Goal: Task Accomplishment & Management: Manage account settings

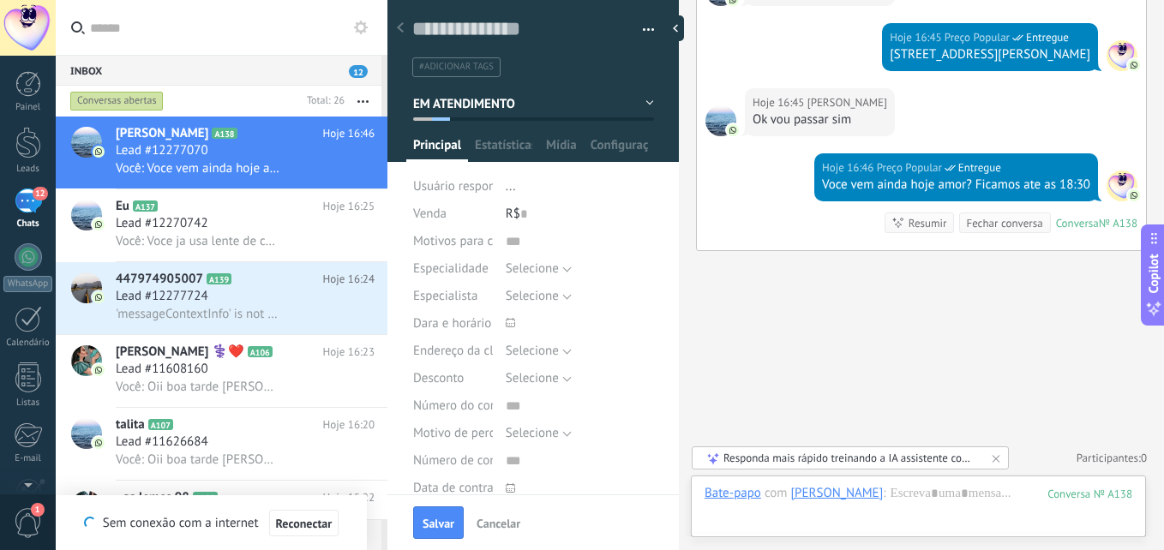
click at [537, 108] on button "EM ATENDIMENTO" at bounding box center [533, 103] width 241 height 31
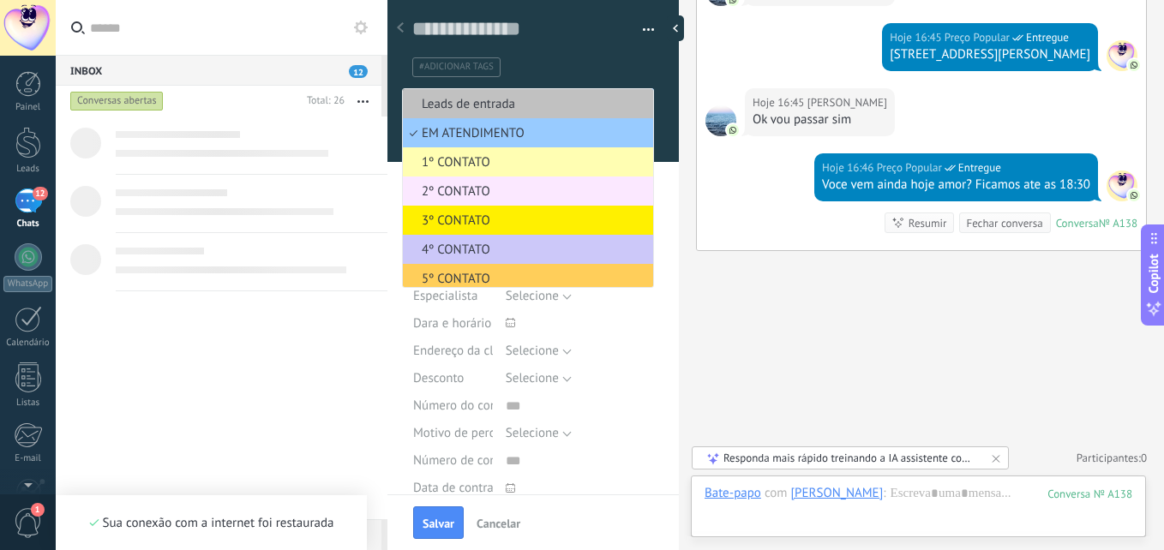
click at [506, 186] on span "2º CONTATO" at bounding box center [525, 191] width 245 height 16
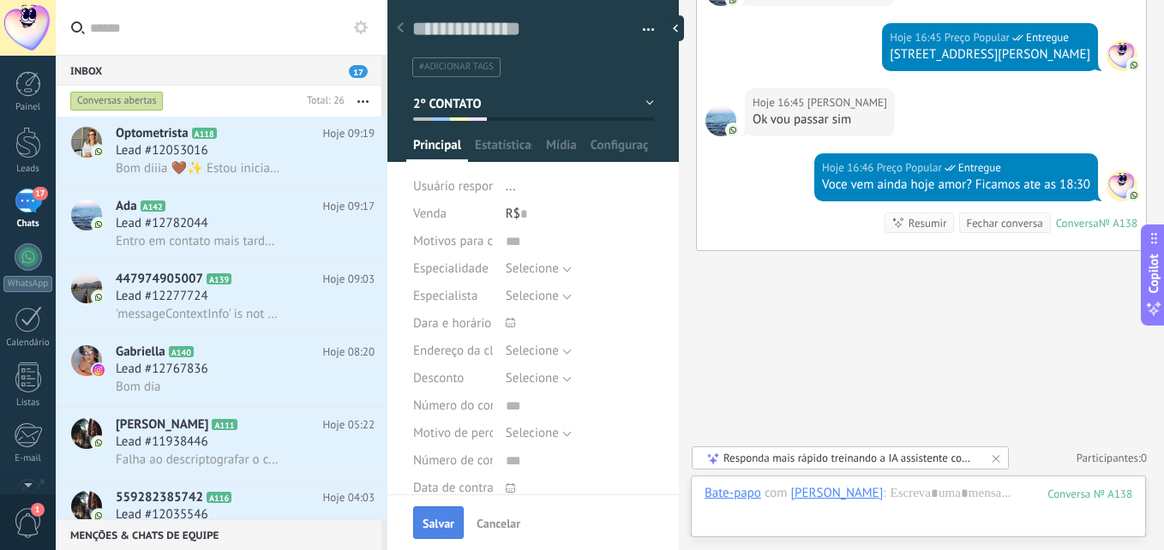
click at [439, 523] on span "Salvar" at bounding box center [439, 524] width 32 height 12
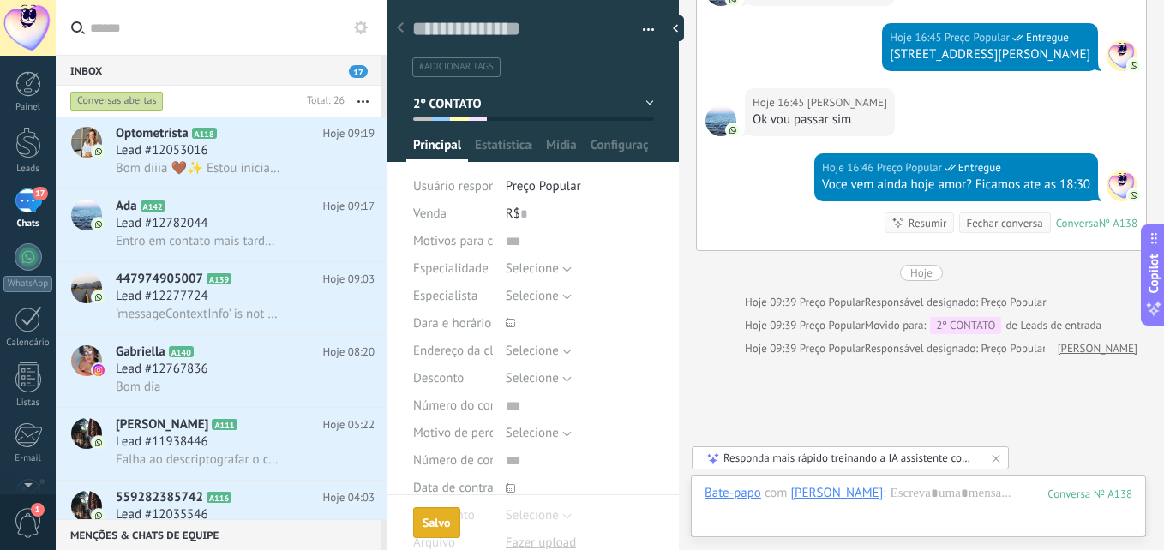
scroll to position [905, 0]
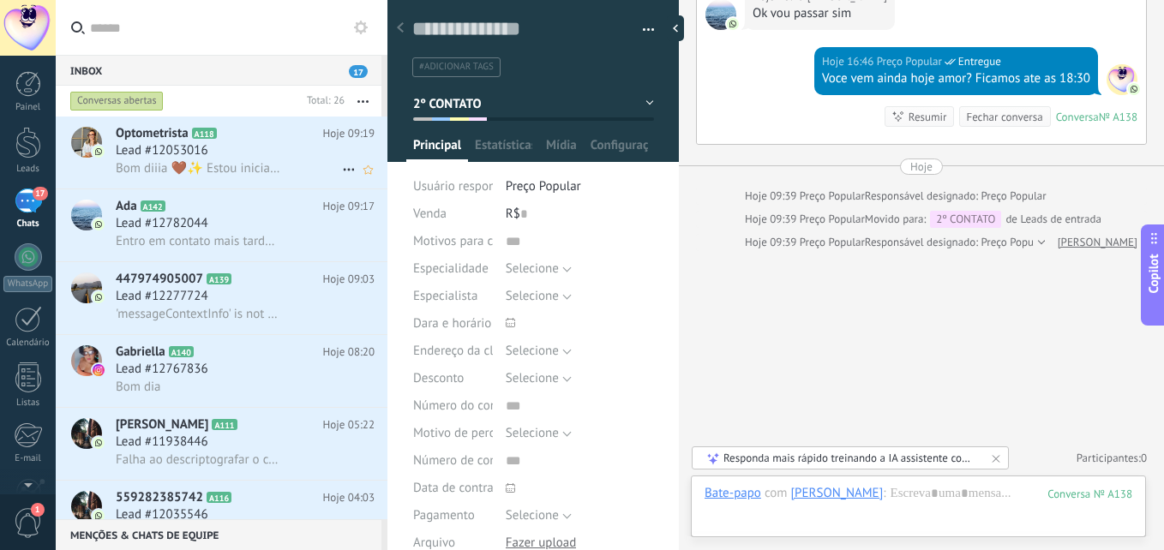
click at [219, 159] on div "Lead #12053016" at bounding box center [245, 150] width 259 height 17
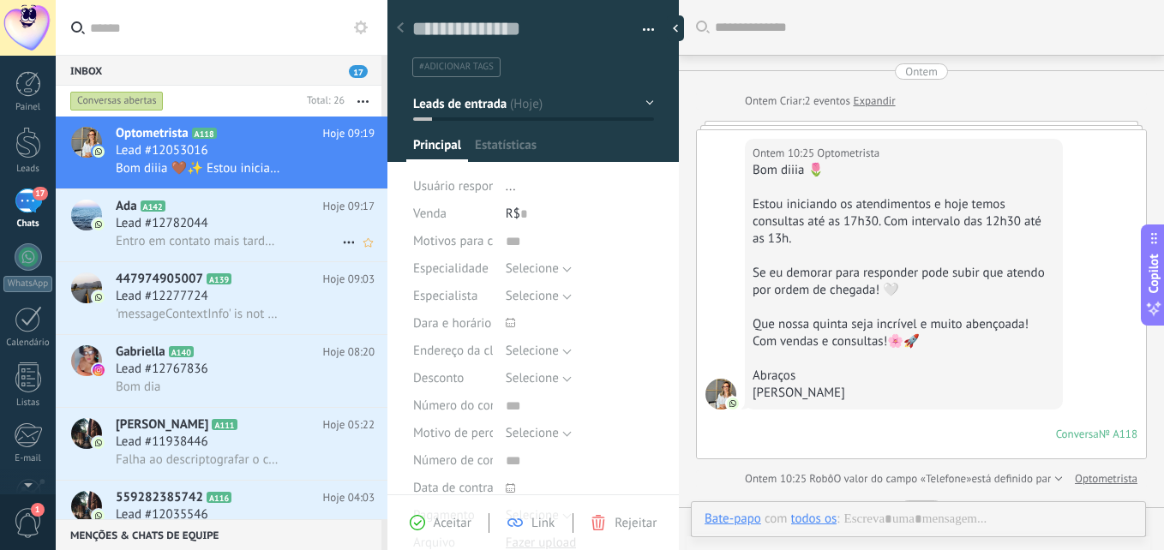
scroll to position [384, 0]
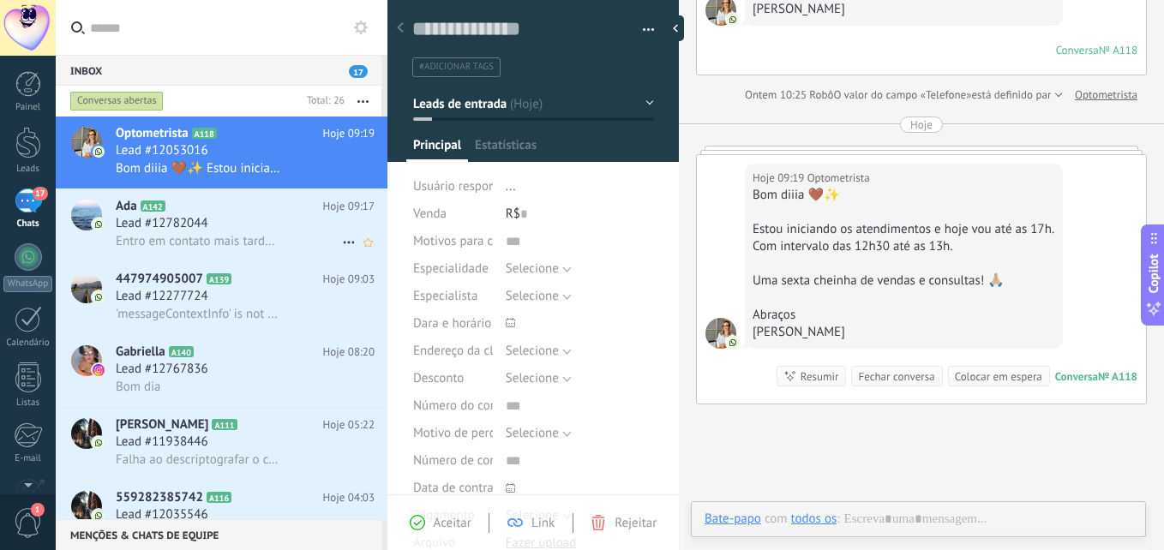
click at [225, 219] on div "Lead #12782044" at bounding box center [245, 223] width 259 height 17
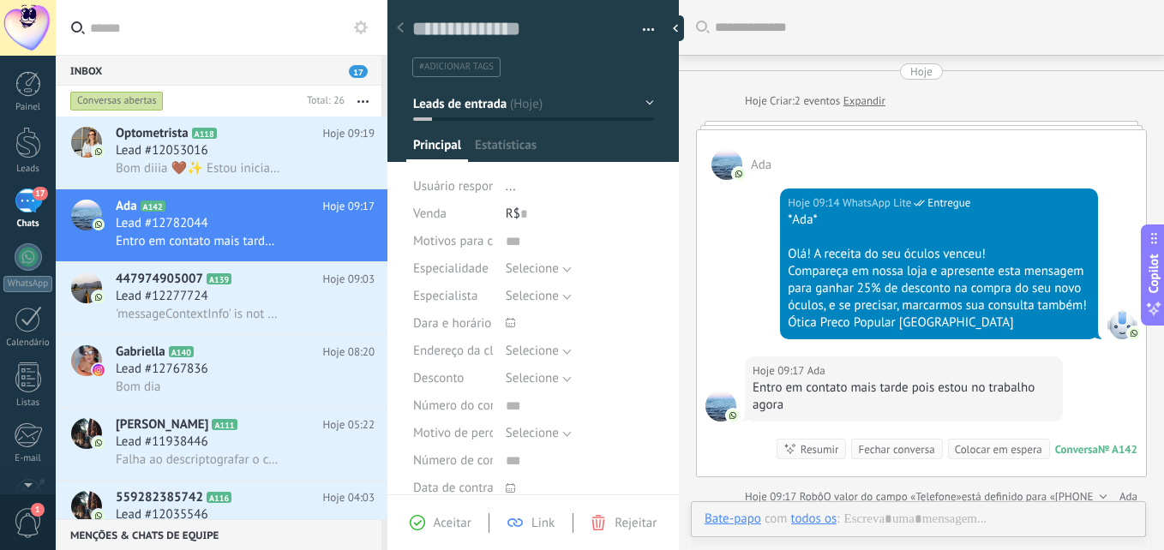
scroll to position [159, 0]
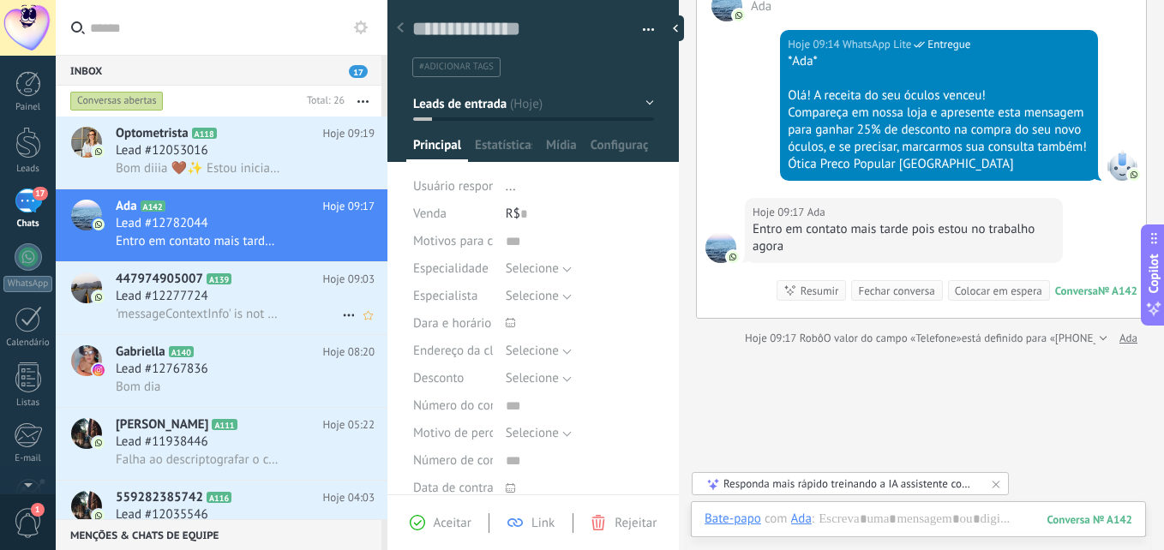
click at [229, 308] on span "'messageContextInfo' is not yet supported. Use your device to view this message." at bounding box center [198, 314] width 165 height 16
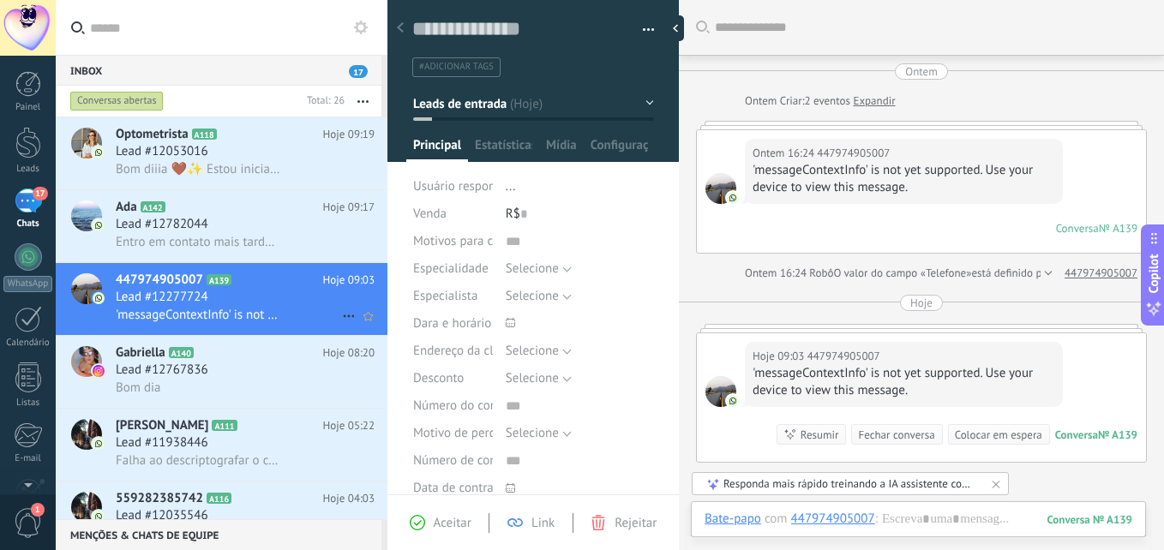
scroll to position [87, 0]
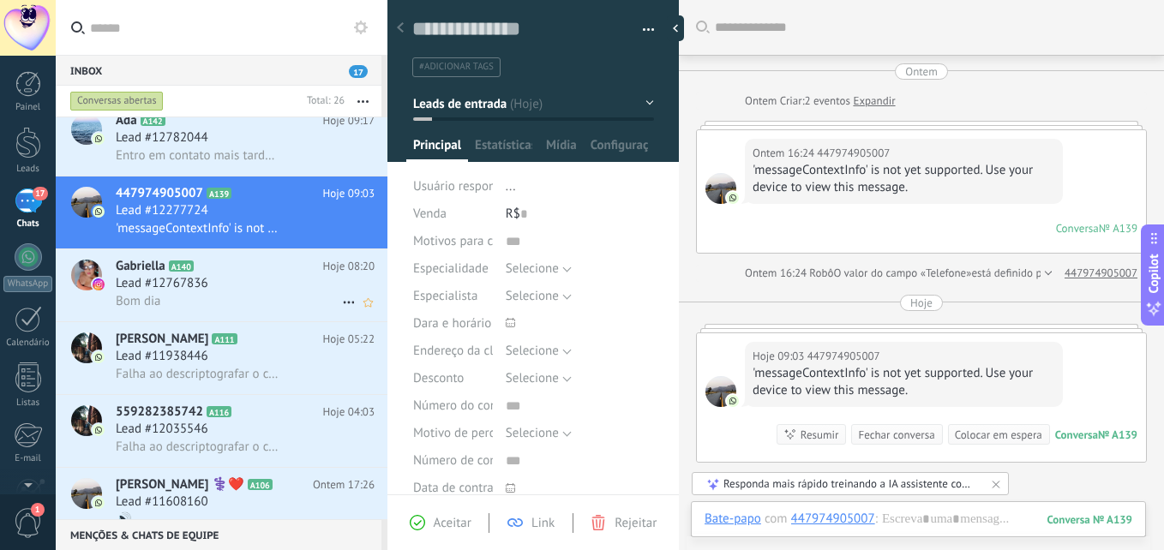
click at [255, 279] on div "Lead #12767836" at bounding box center [245, 283] width 259 height 17
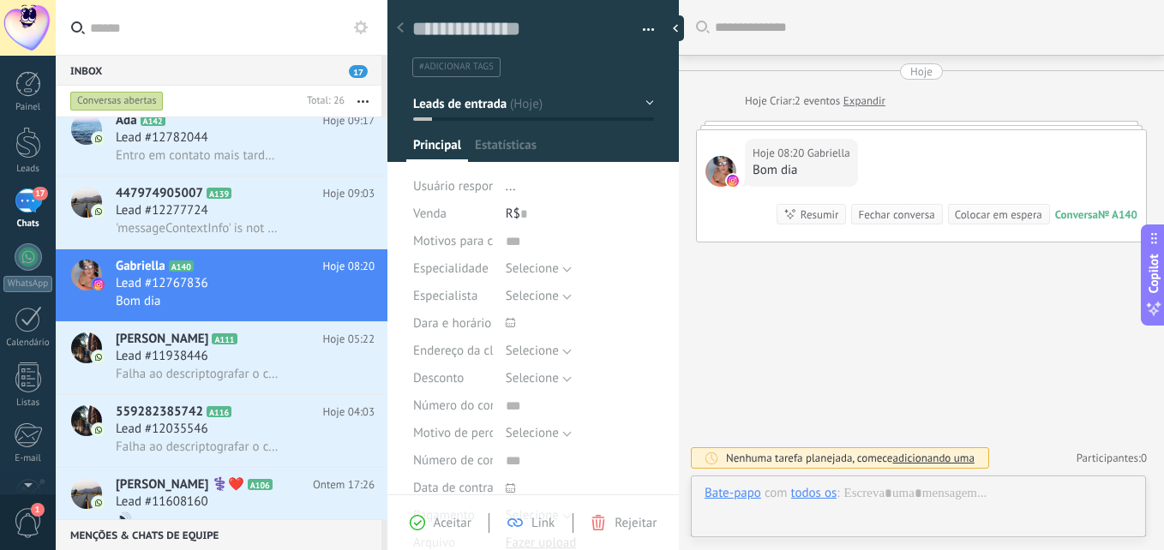
type textarea "**********"
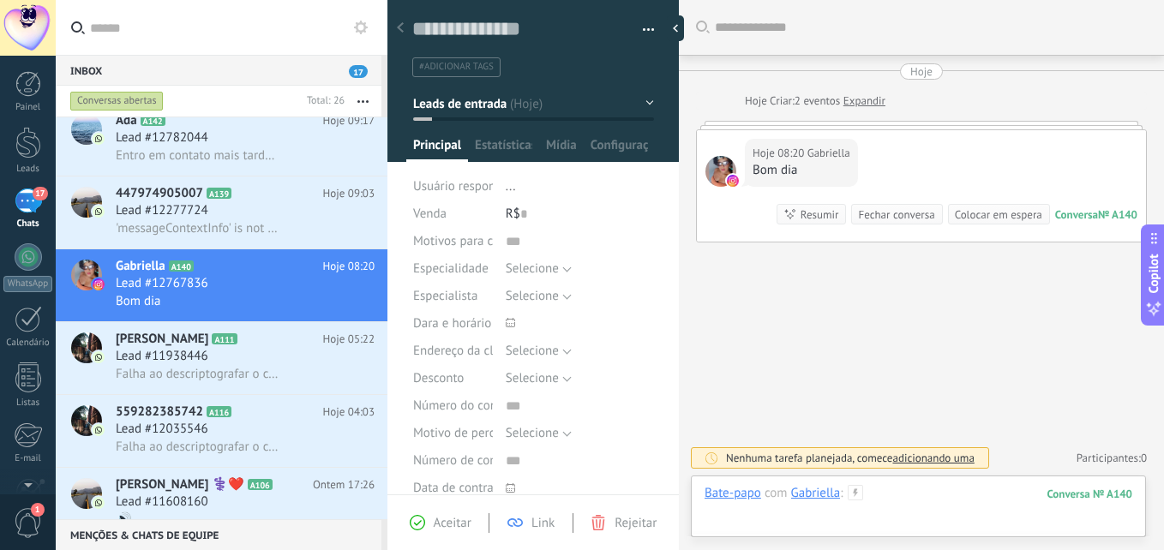
click at [909, 488] on div at bounding box center [919, 510] width 428 height 51
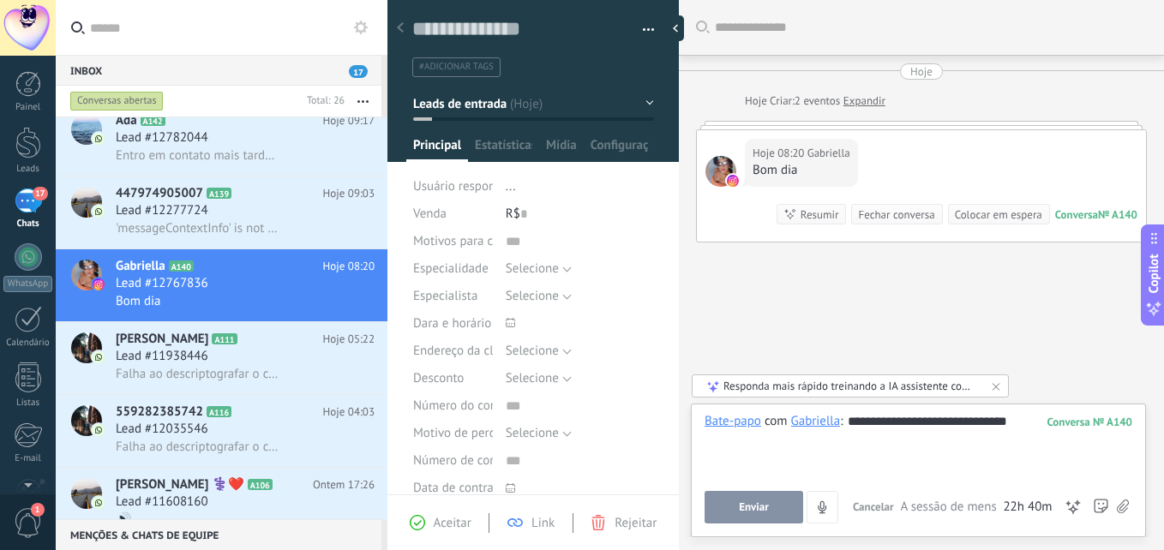
click at [753, 507] on span "Enviar" at bounding box center [754, 507] width 30 height 12
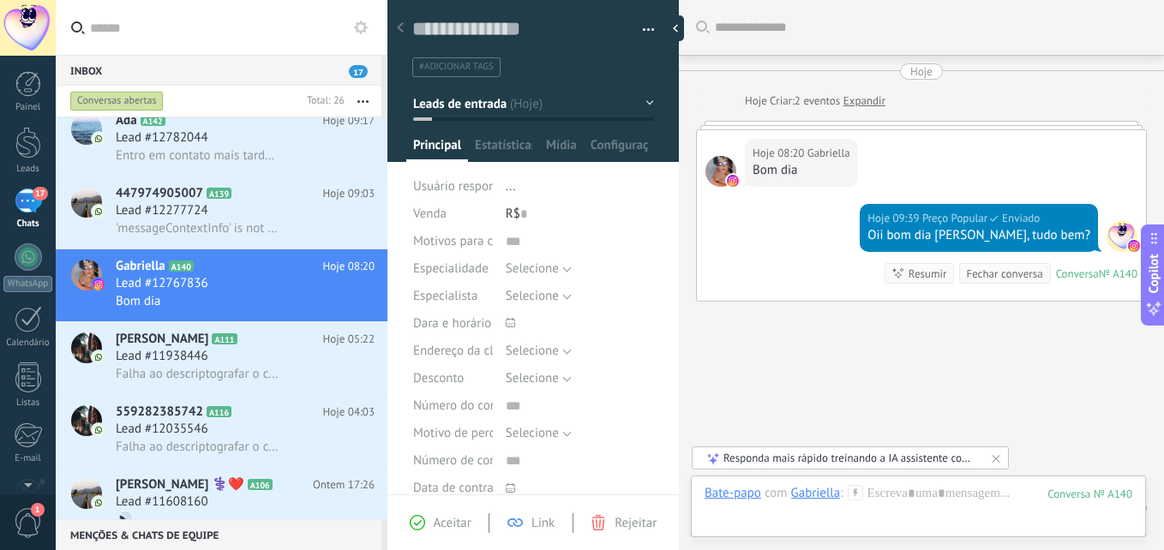
scroll to position [51, 0]
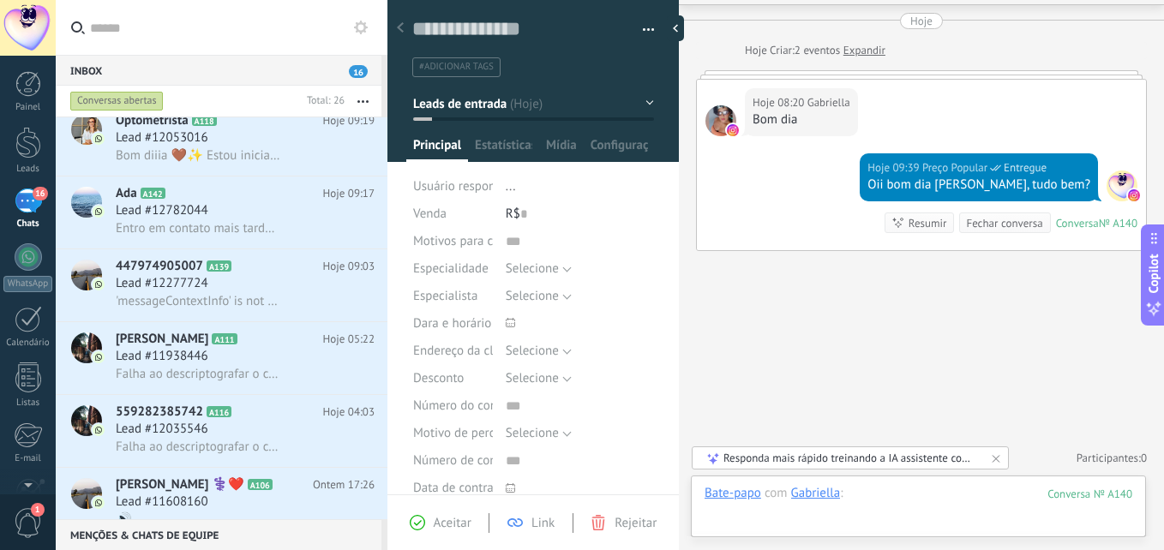
click at [963, 495] on div at bounding box center [919, 510] width 428 height 51
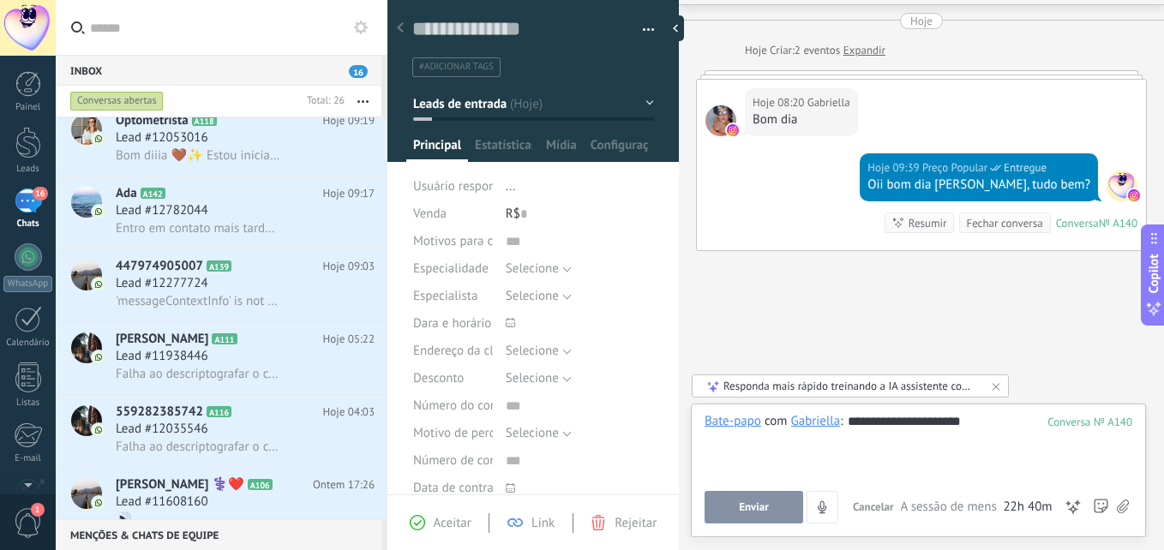
click at [752, 504] on span "Enviar" at bounding box center [754, 507] width 30 height 12
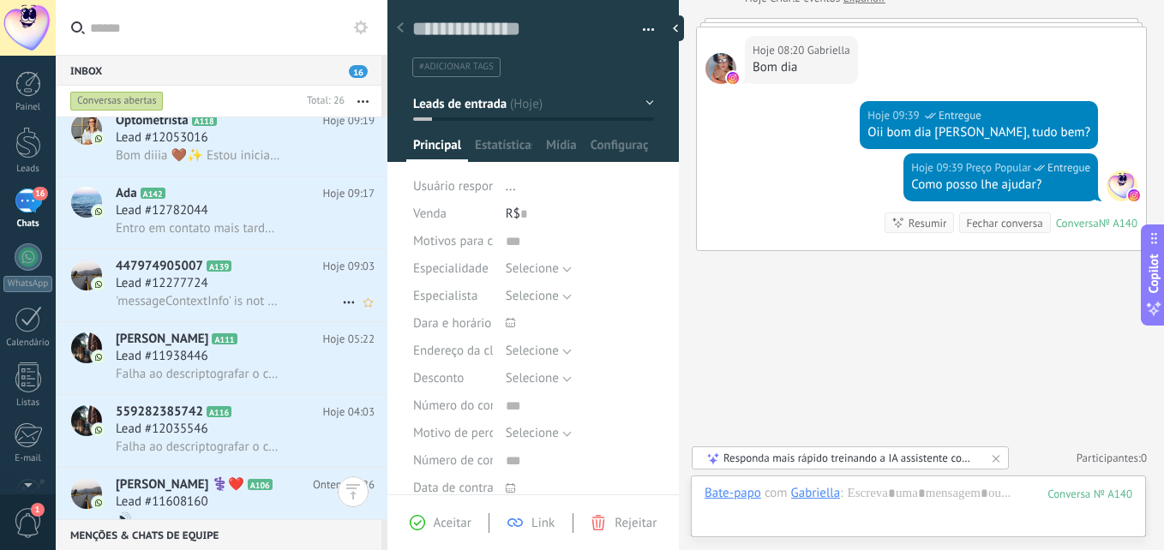
scroll to position [1, 0]
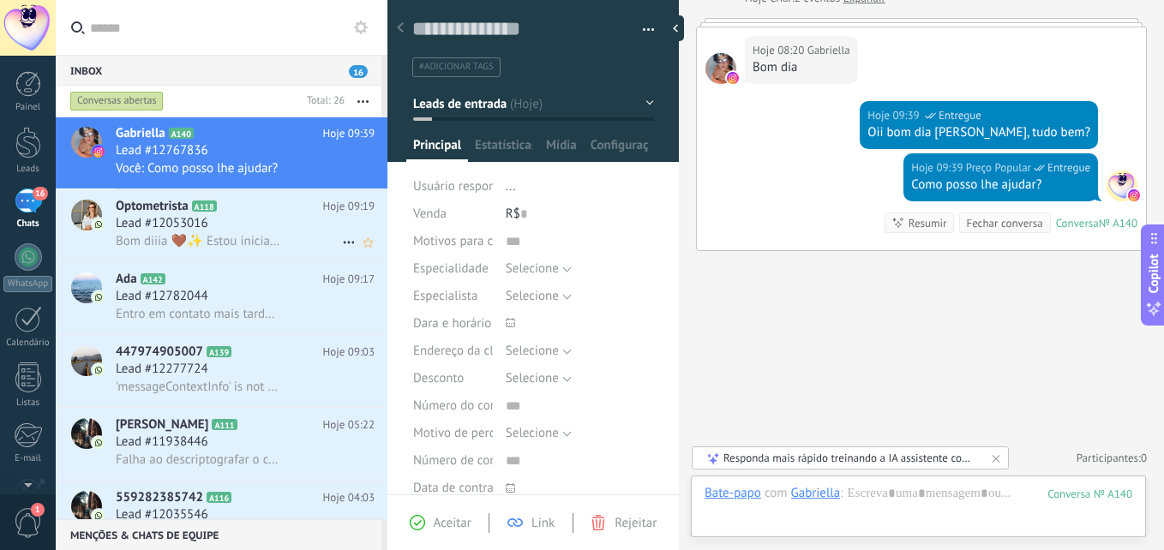
click at [214, 232] on div "Bom diiia 🤎✨ Estou iniciando os atendimentos e hoje vou até as 17h. Com interva…" at bounding box center [245, 241] width 259 height 18
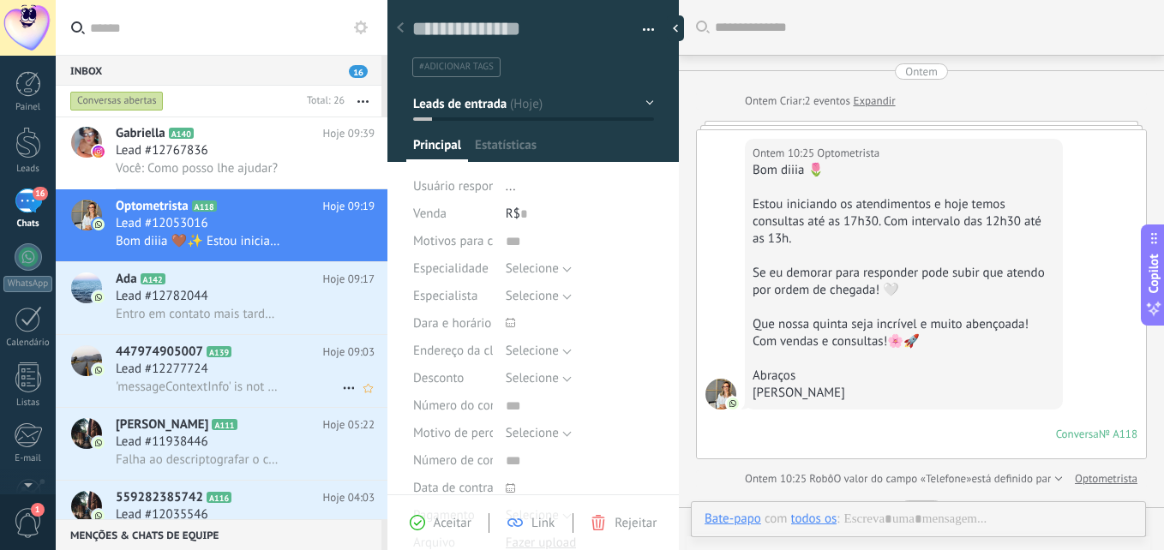
scroll to position [384, 0]
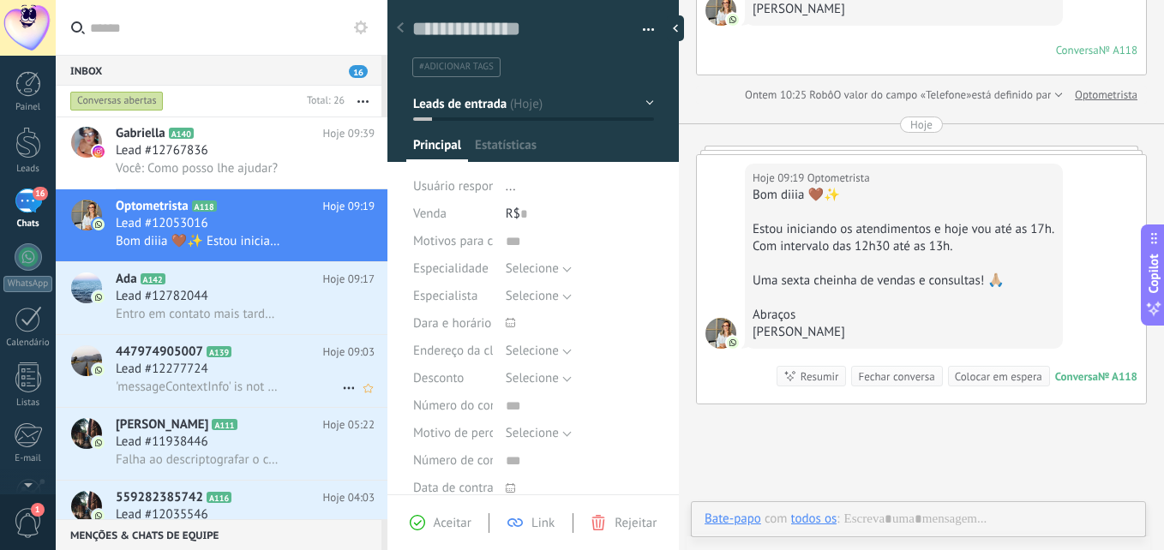
click at [237, 373] on div "Lead #12277724" at bounding box center [245, 369] width 259 height 17
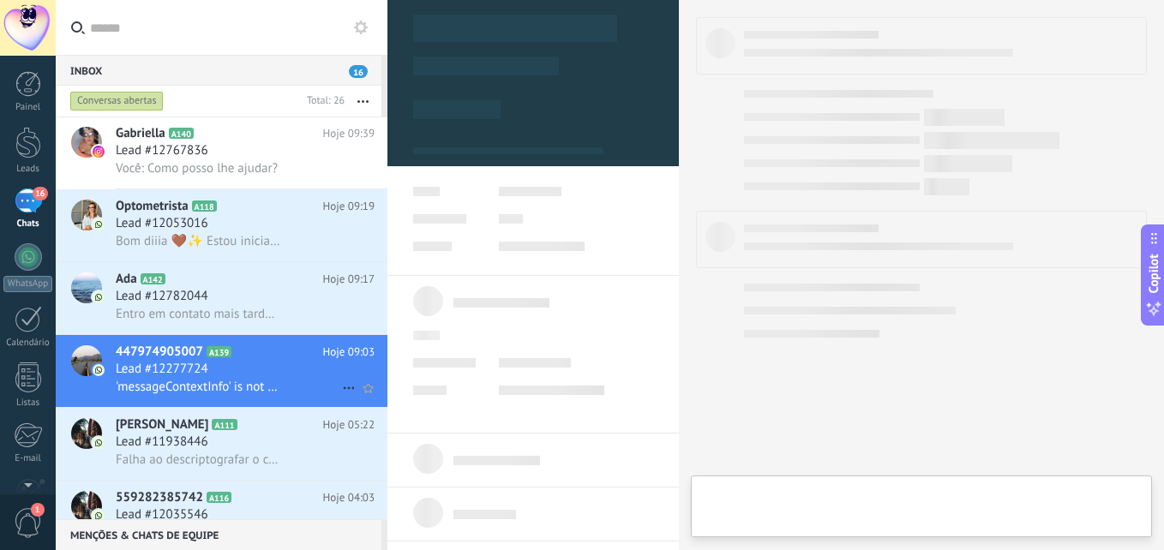
scroll to position [44, 0]
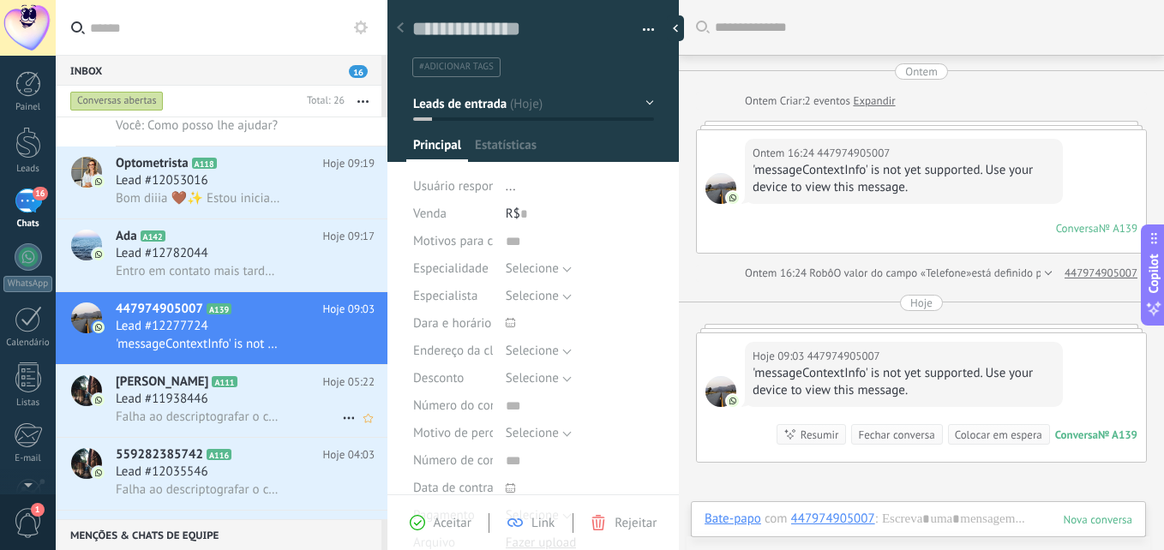
click at [249, 365] on div "[PERSON_NAME] A111 Hoje 05:22 Lead #11938446 Falha ao descriptografar o conteúd…" at bounding box center [252, 401] width 272 height 72
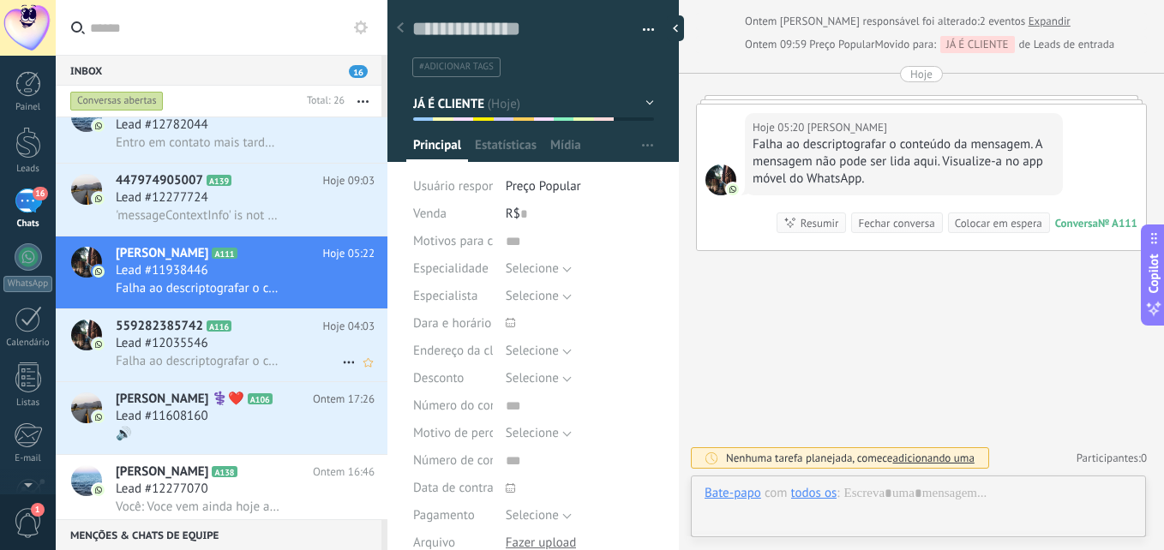
scroll to position [26, 0]
click at [244, 327] on icon at bounding box center [245, 326] width 17 height 17
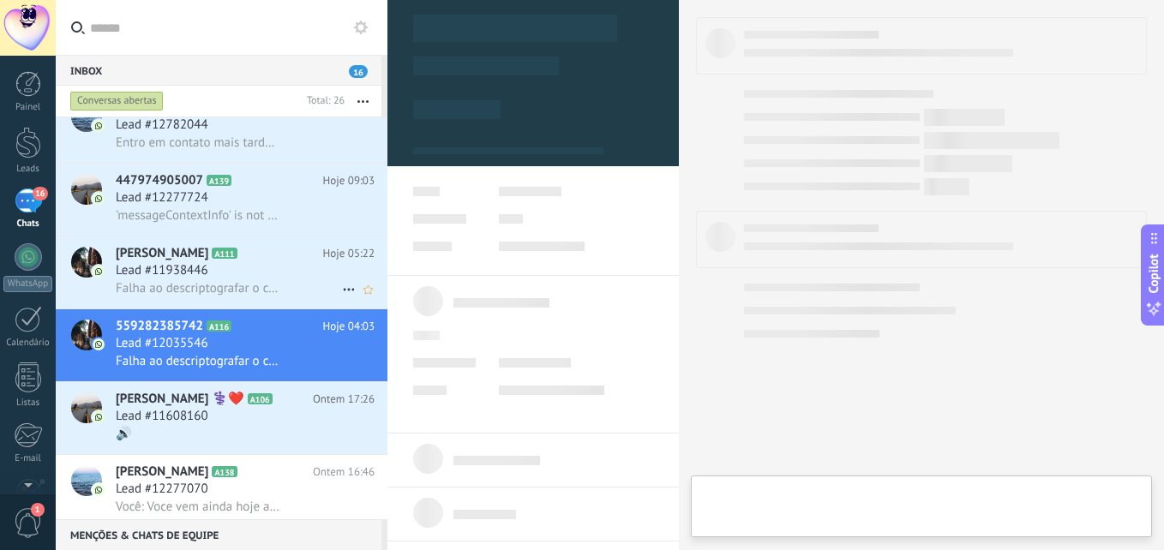
click at [255, 273] on div "Lead #11938446" at bounding box center [245, 270] width 259 height 17
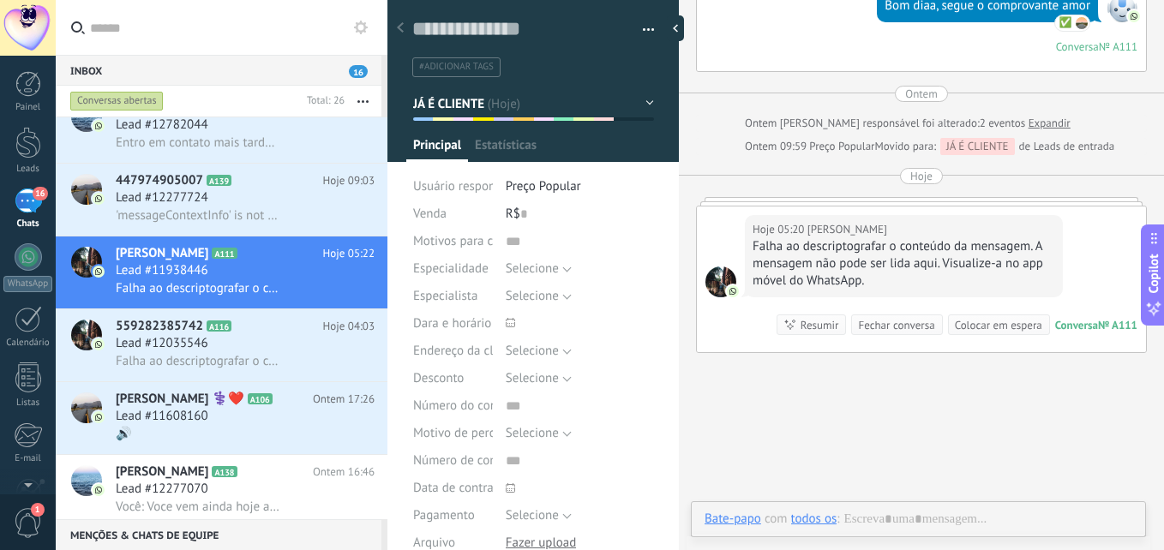
scroll to position [26, 0]
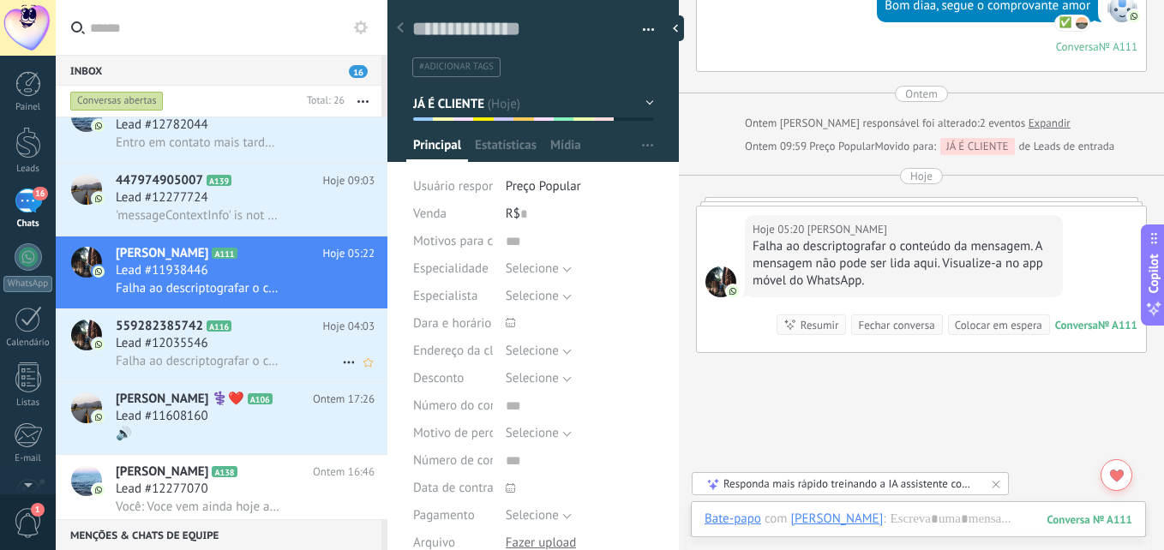
click at [210, 336] on h3 "Lead #12035546" at bounding box center [166, 343] width 101 height 17
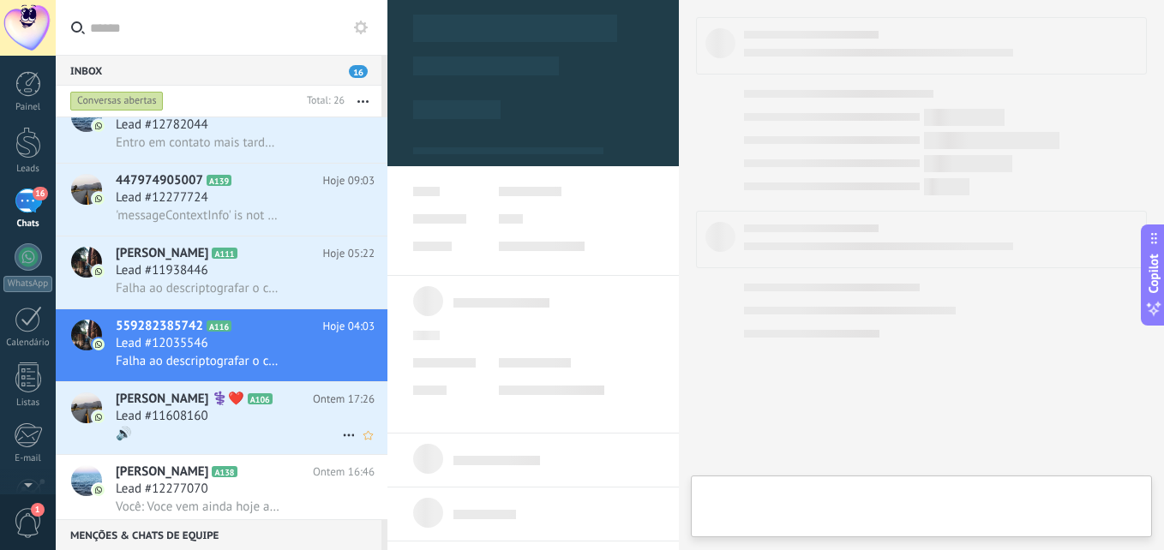
click at [201, 429] on div "🔊" at bounding box center [245, 434] width 259 height 18
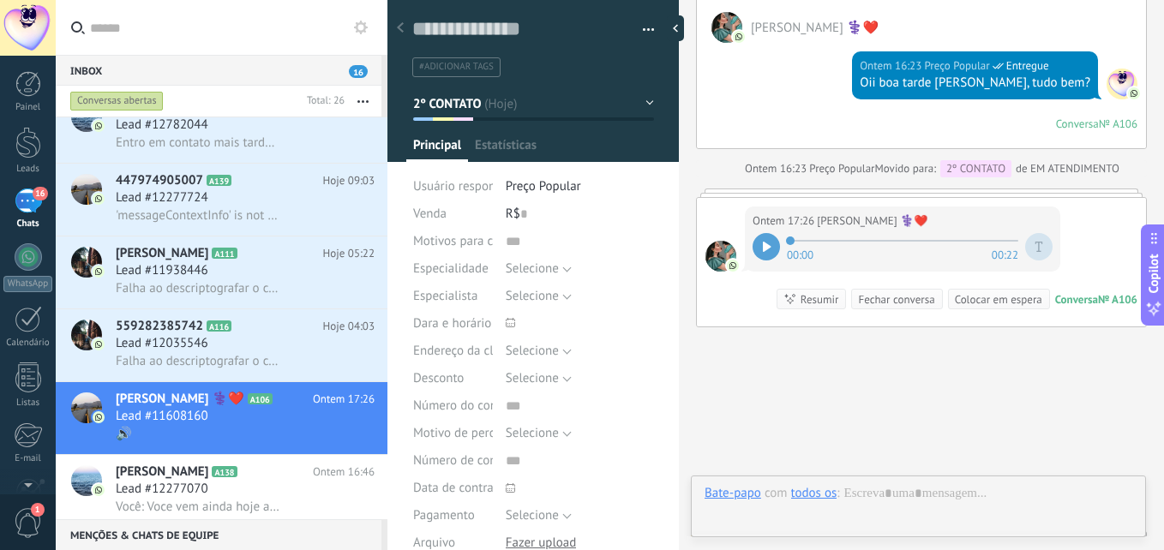
scroll to position [26, 0]
click at [759, 261] on div at bounding box center [766, 246] width 27 height 27
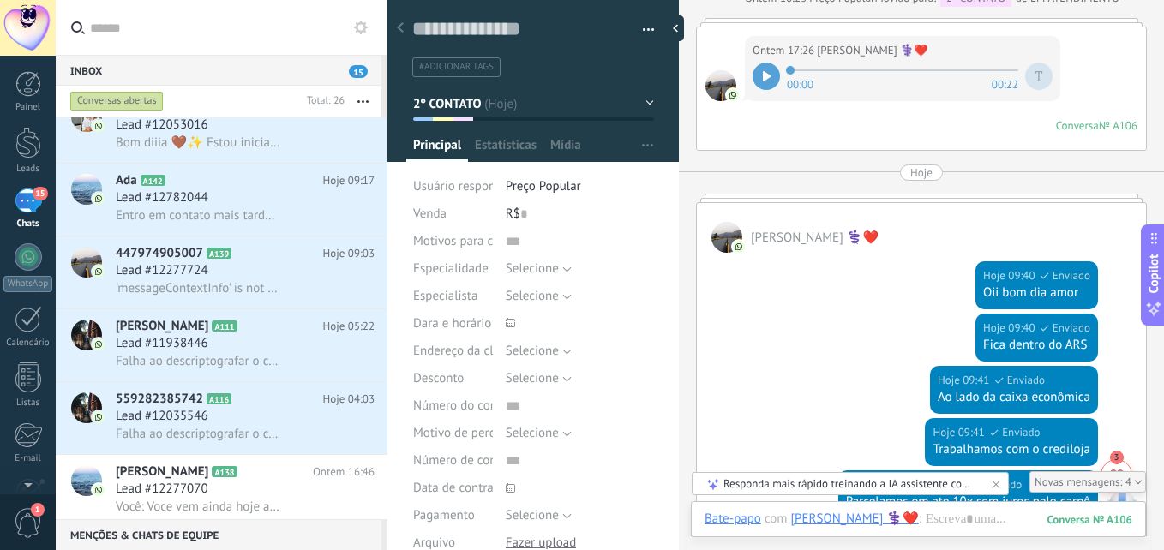
scroll to position [2006, 0]
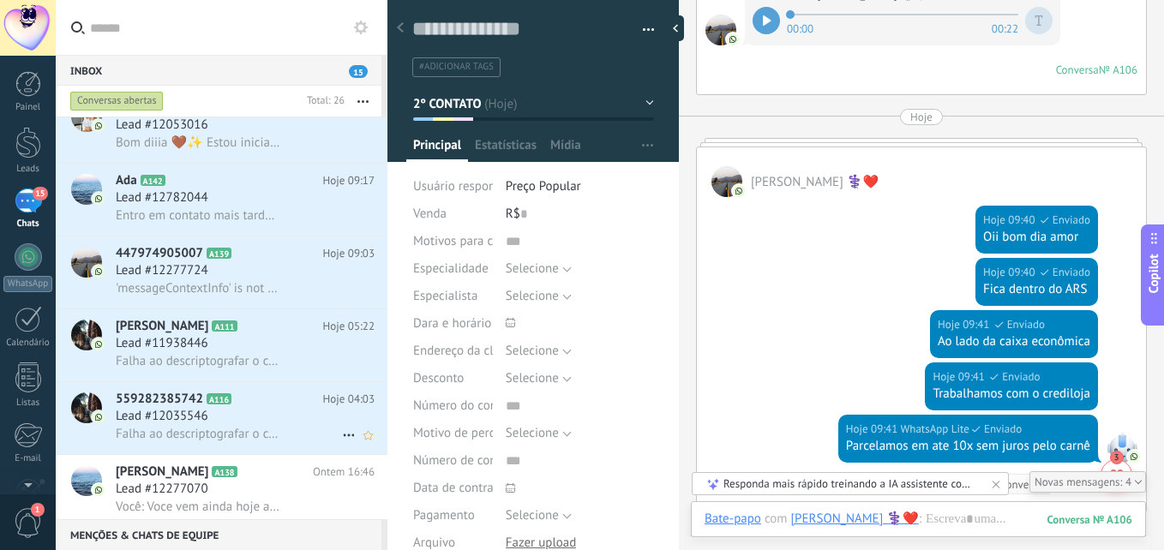
click at [260, 429] on span "Falha ao descriptografar o conteúdo da mensagem. A mensagem não pode ser lida a…" at bounding box center [198, 434] width 165 height 16
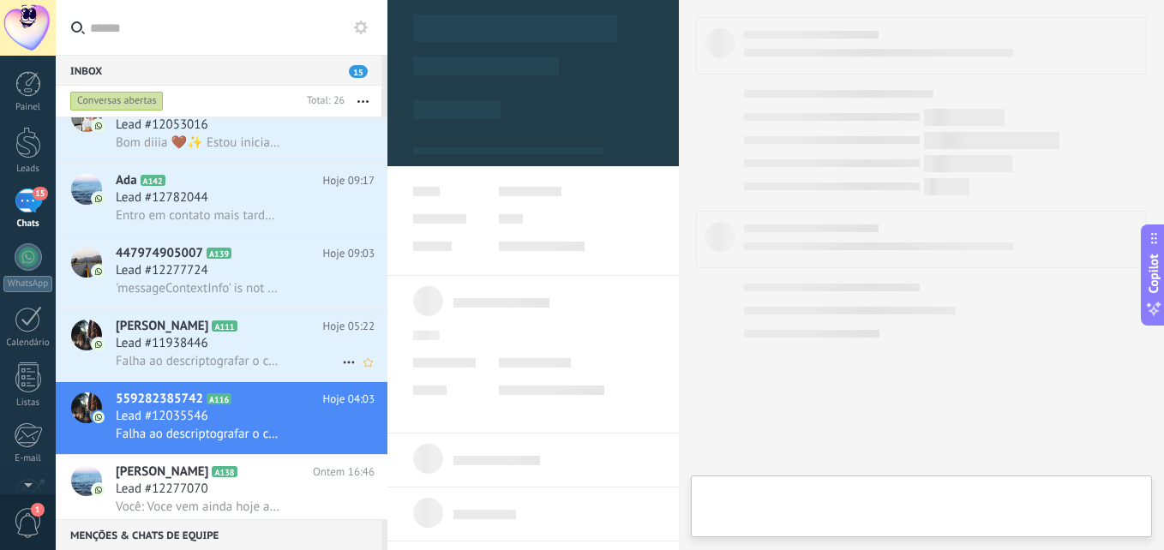
type textarea "**********"
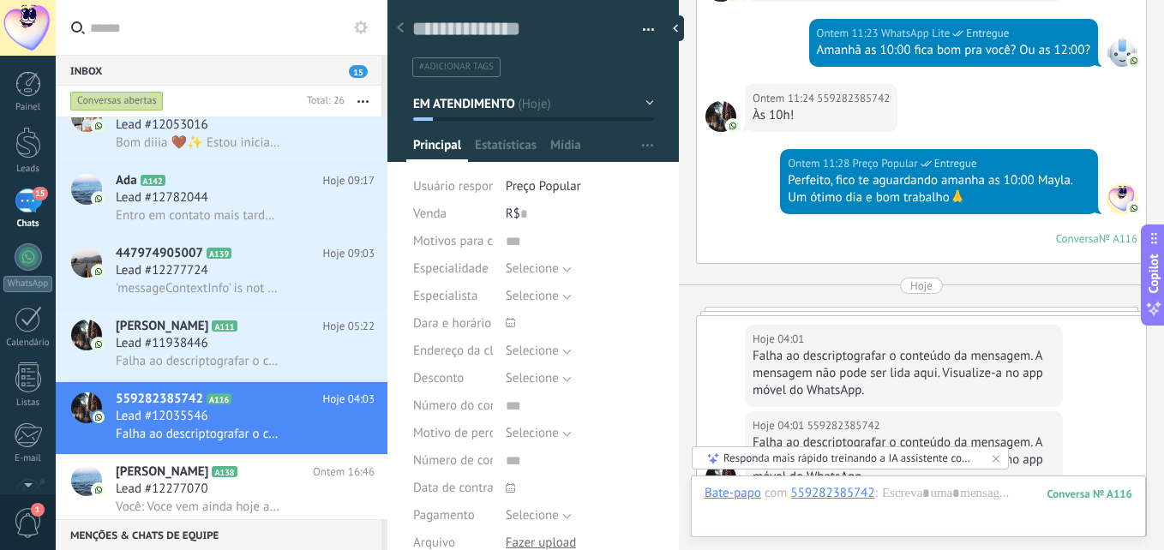
scroll to position [1824, 0]
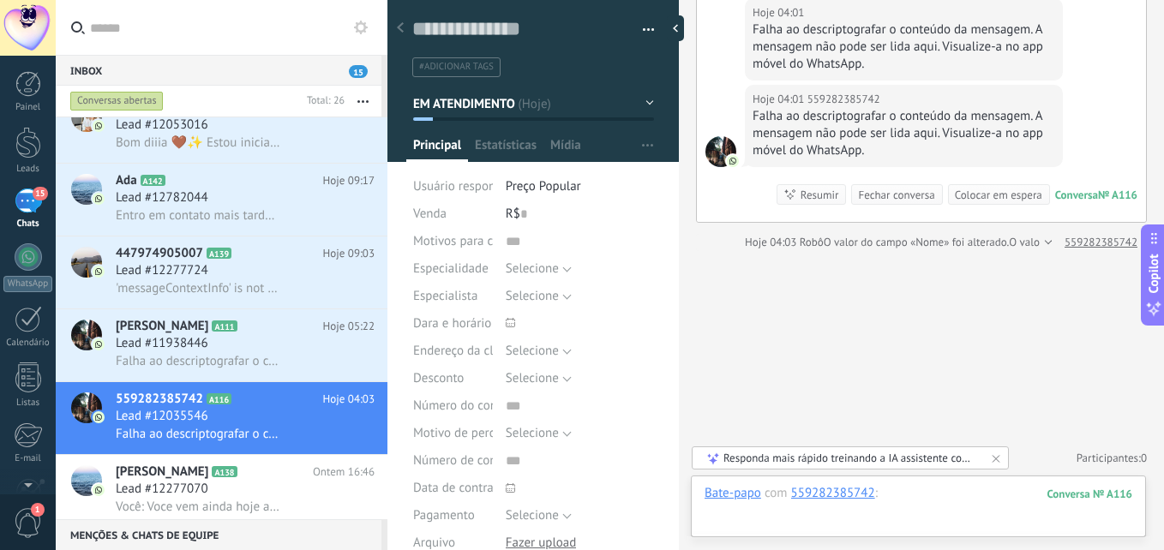
click at [951, 507] on div at bounding box center [919, 510] width 428 height 51
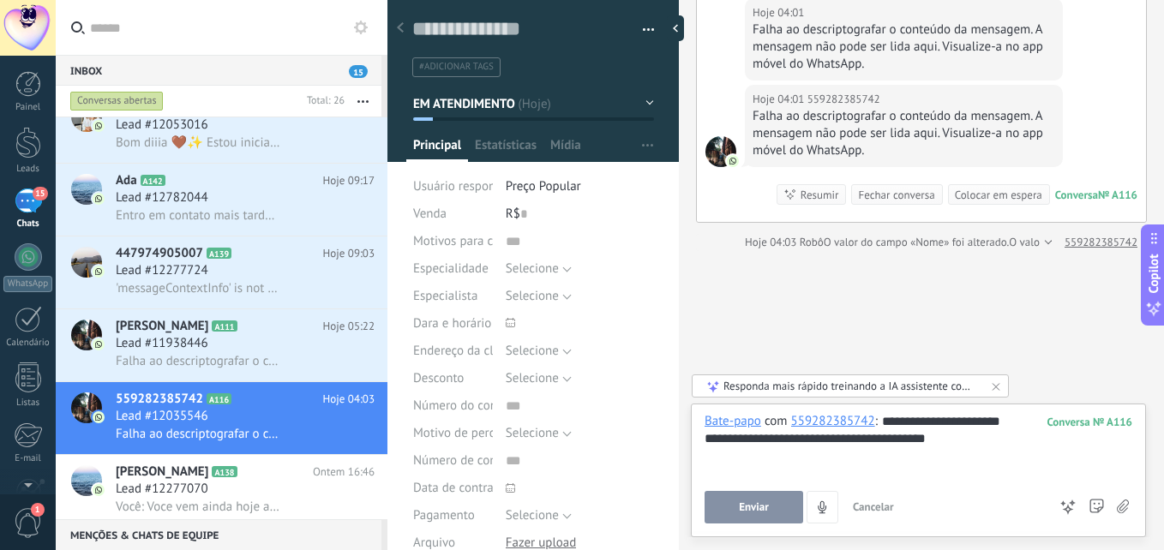
click at [753, 509] on span "Enviar" at bounding box center [754, 507] width 30 height 12
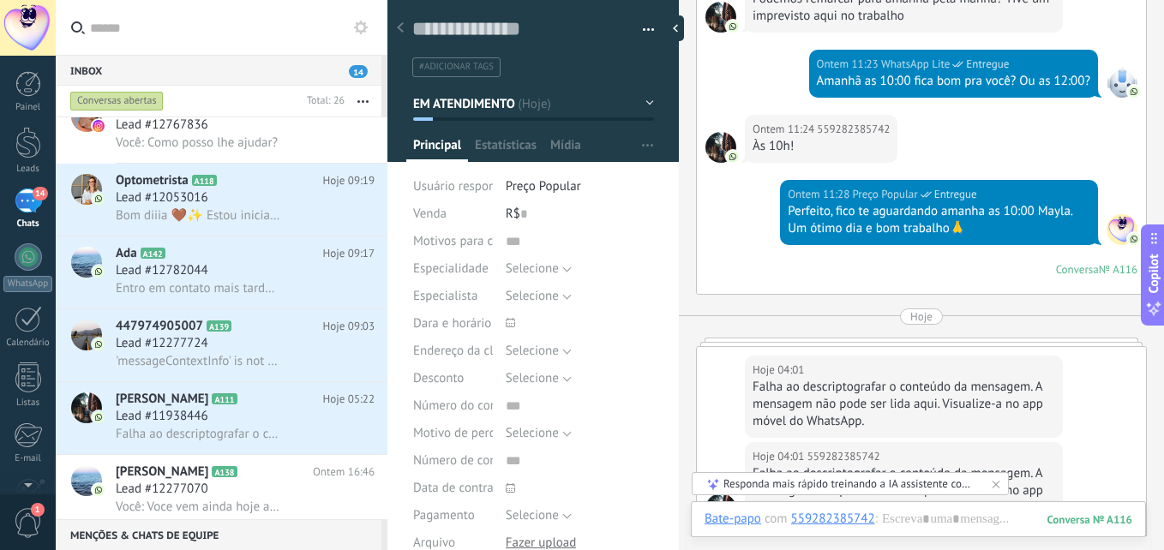
scroll to position [2012, 0]
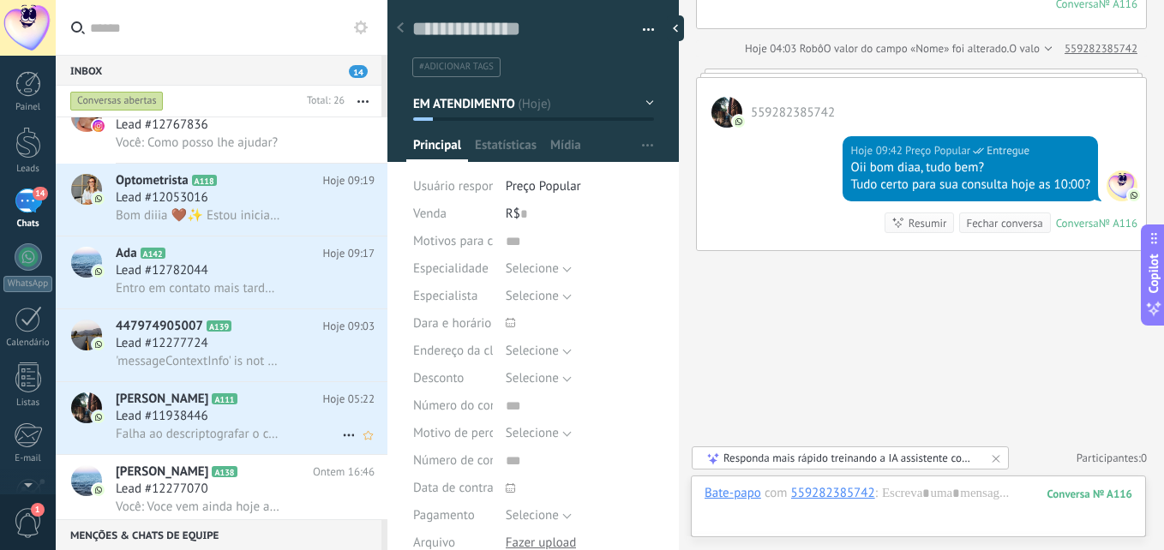
click at [246, 424] on div "Lead #11938446" at bounding box center [245, 416] width 259 height 17
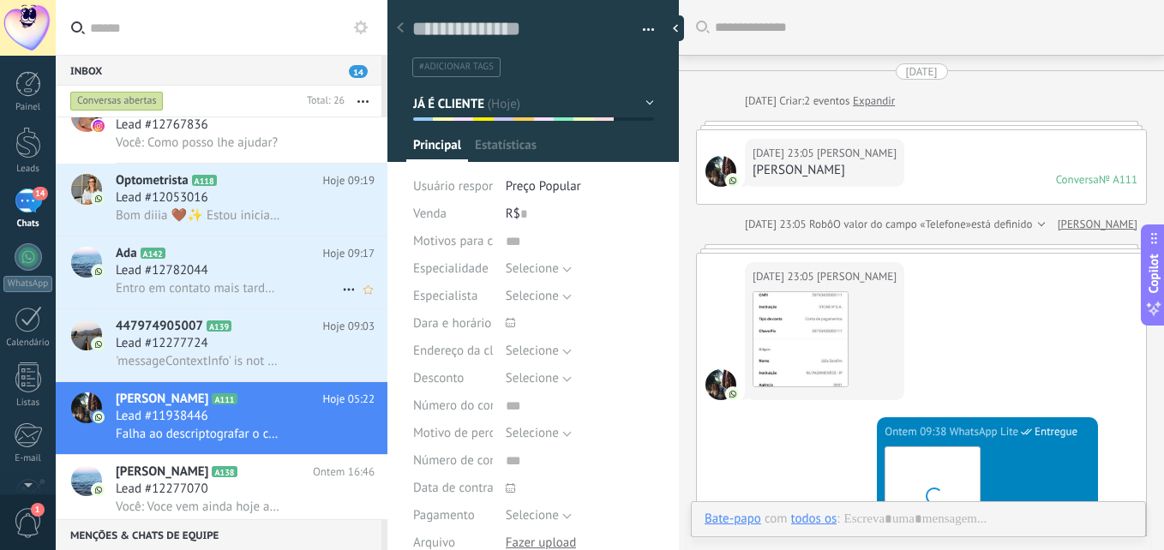
type textarea "**********"
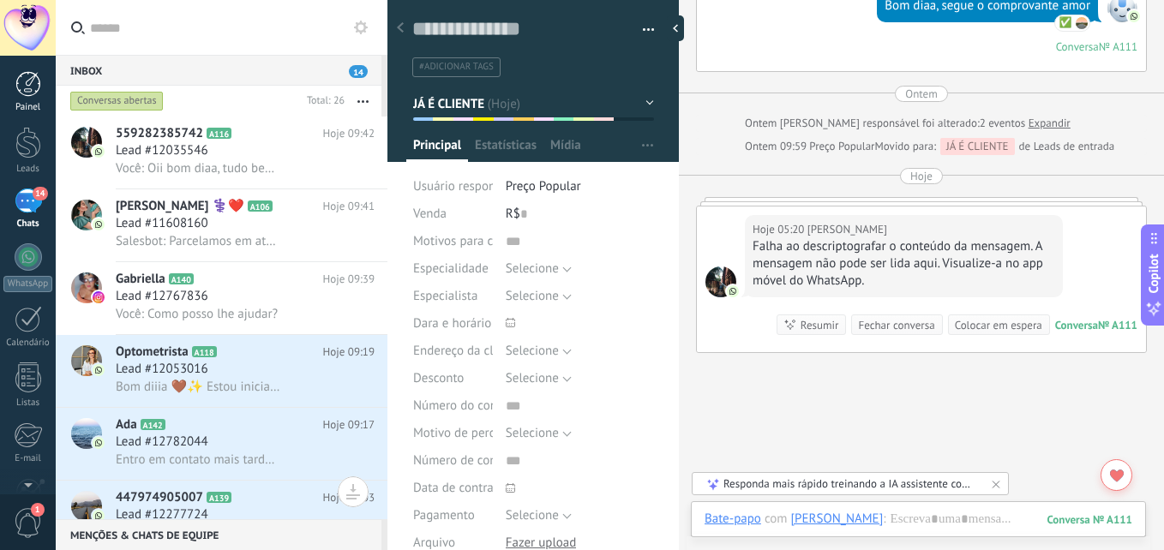
click at [27, 79] on div at bounding box center [28, 84] width 26 height 26
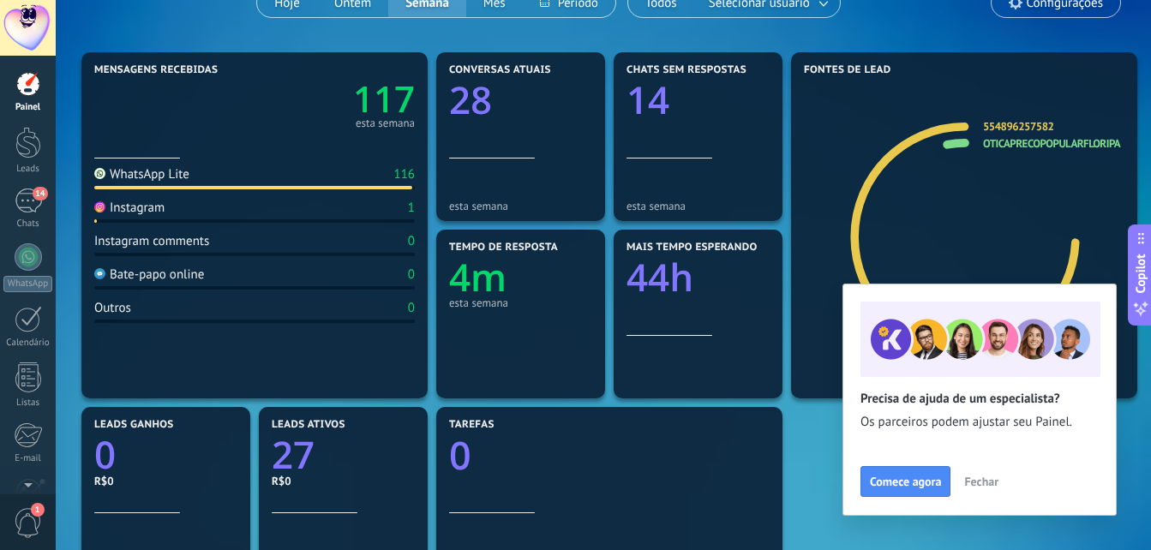
scroll to position [171, 0]
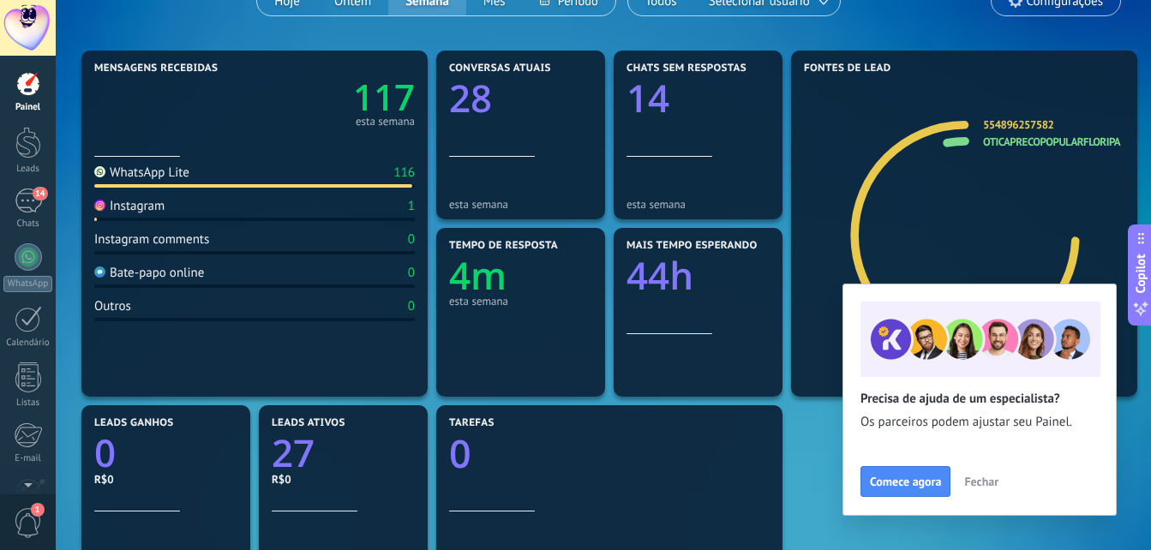
click at [990, 482] on span "Fechar" at bounding box center [981, 482] width 34 height 12
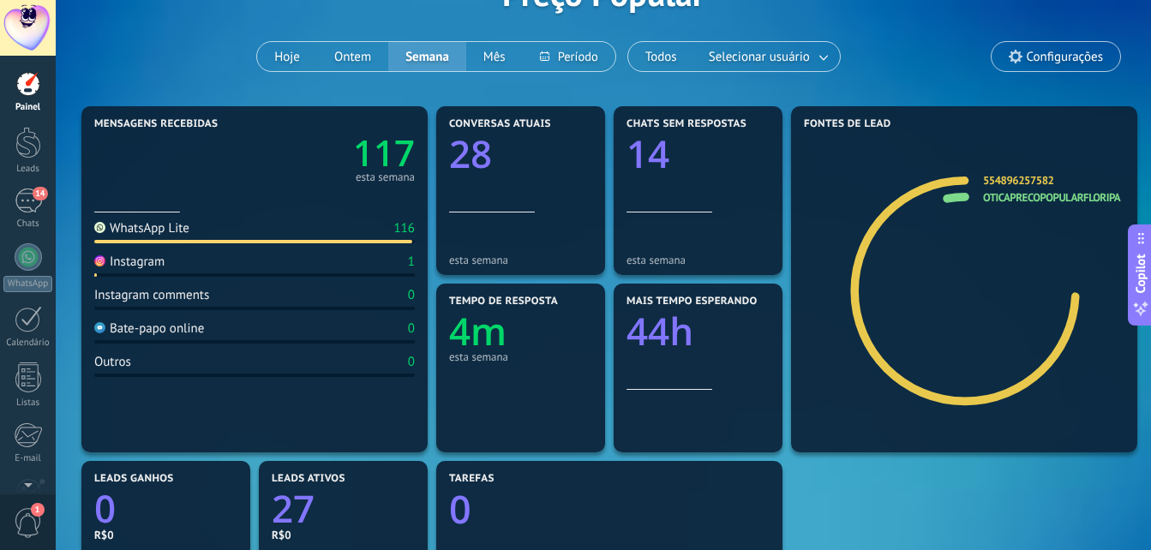
scroll to position [86, 0]
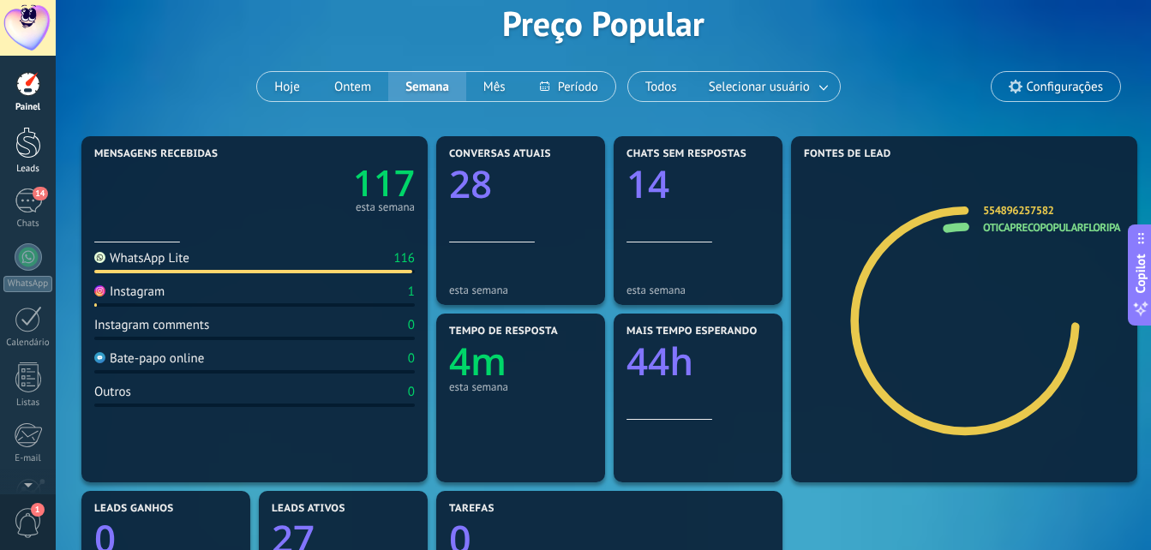
click at [30, 153] on div at bounding box center [28, 143] width 26 height 32
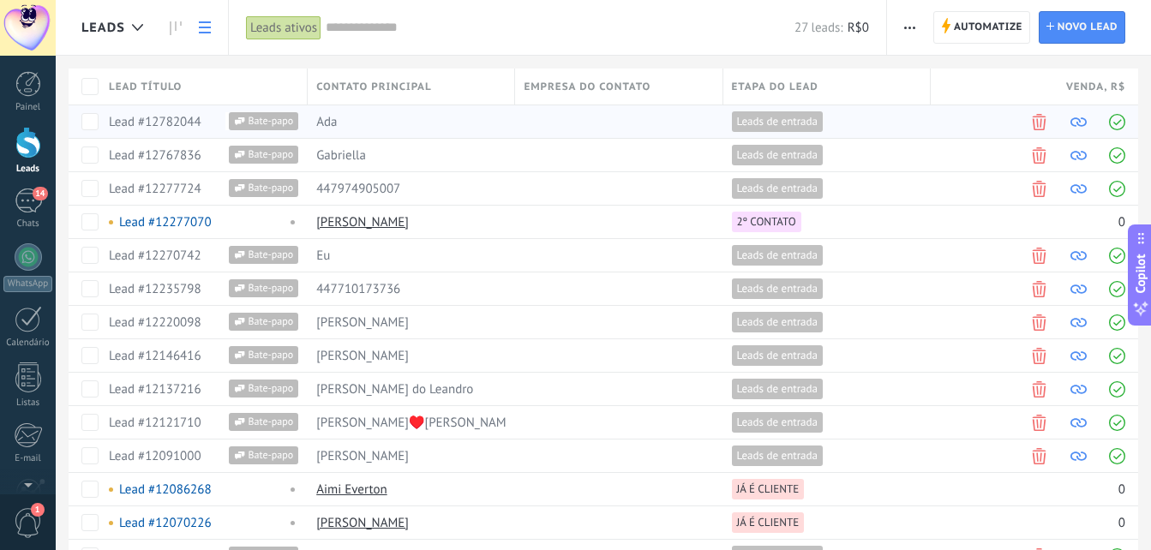
click at [764, 123] on span "Leads de entrada" at bounding box center [777, 121] width 81 height 15
